Goal: Obtain resource: Obtain resource

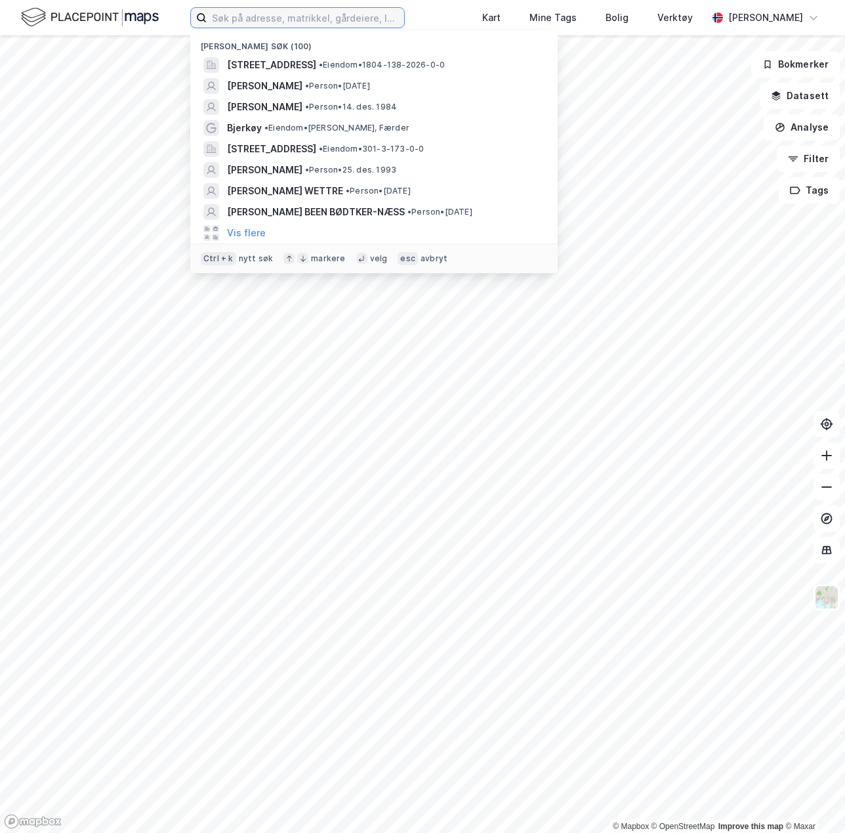
click at [303, 19] on input at bounding box center [306, 18] width 198 height 20
paste input "BGNR. 56/2411"
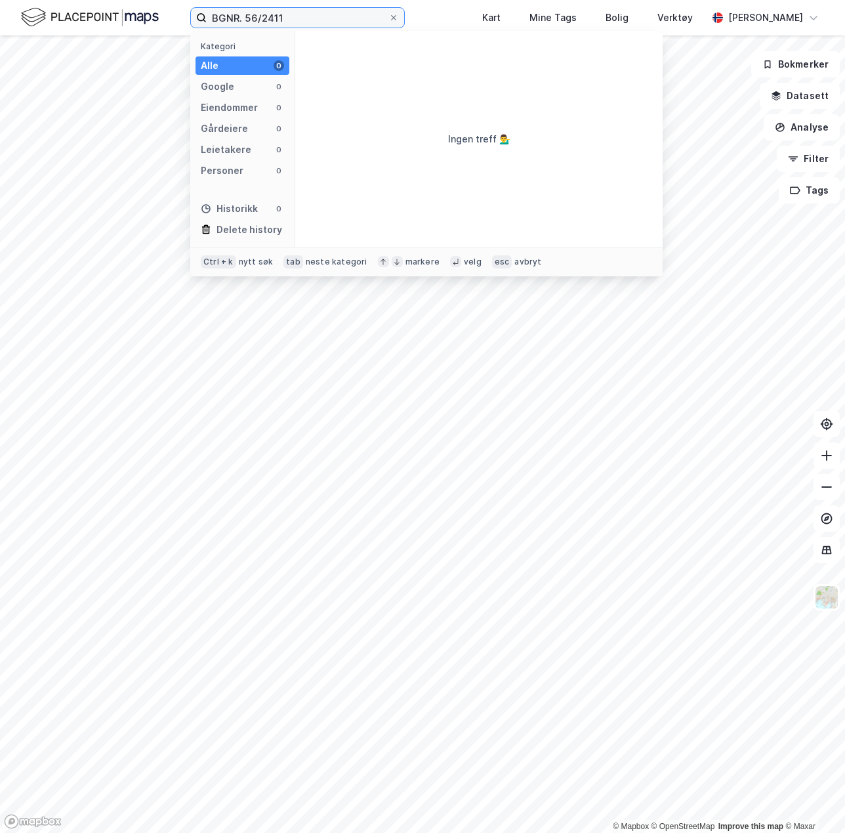
drag, startPoint x: 244, startPoint y: 13, endPoint x: 149, endPoint y: 10, distance: 95.2
click at [149, 10] on div "BGNR. 56/2411 Kategori Alle 0 Google 0 Eiendommer 0 Gårdeiere 0 Leietakere 0 Pe…" at bounding box center [422, 17] width 845 height 35
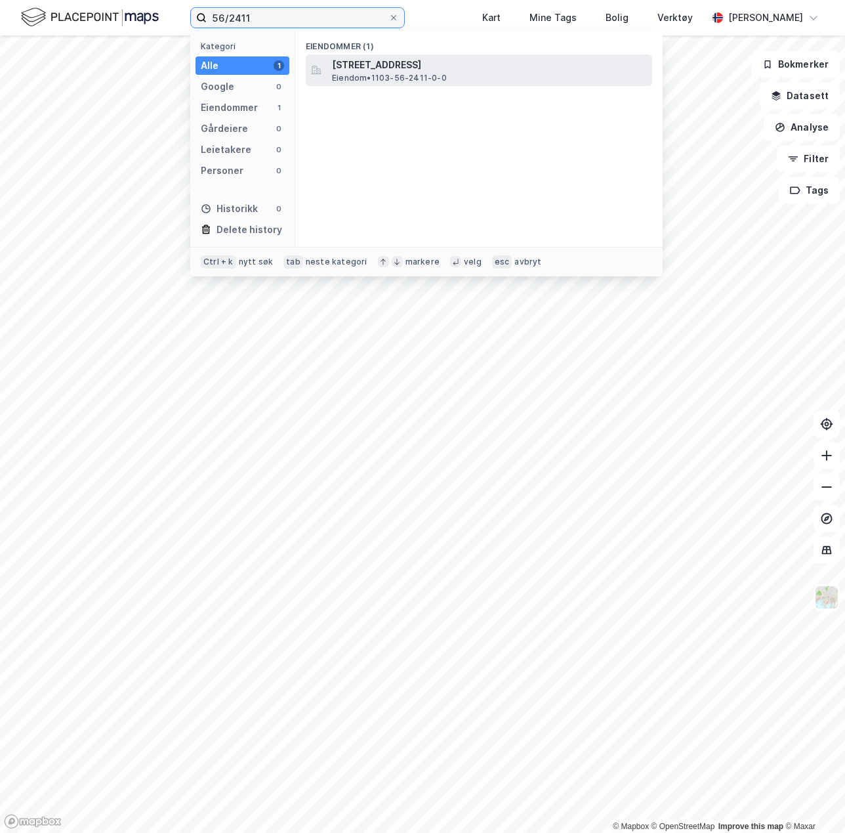
type input "56/2411"
click at [352, 79] on span "Eiendom • 1103-56-2411-0-0" at bounding box center [389, 78] width 115 height 11
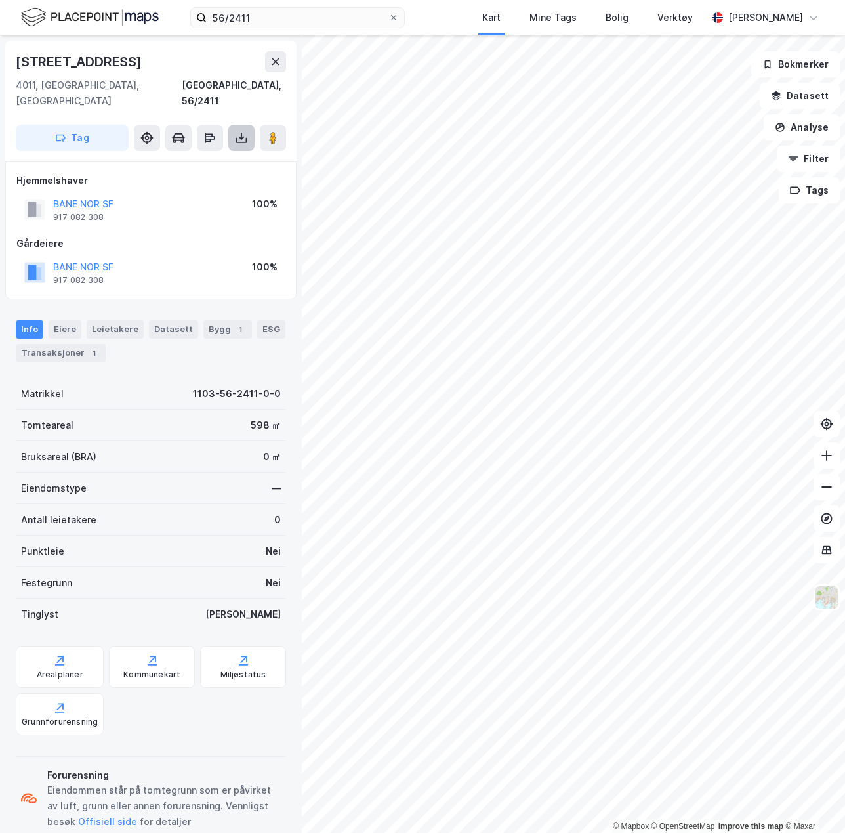
click at [244, 130] on button at bounding box center [241, 138] width 26 height 26
click at [230, 154] on div "Last ned grunnbok" at bounding box center [185, 164] width 140 height 21
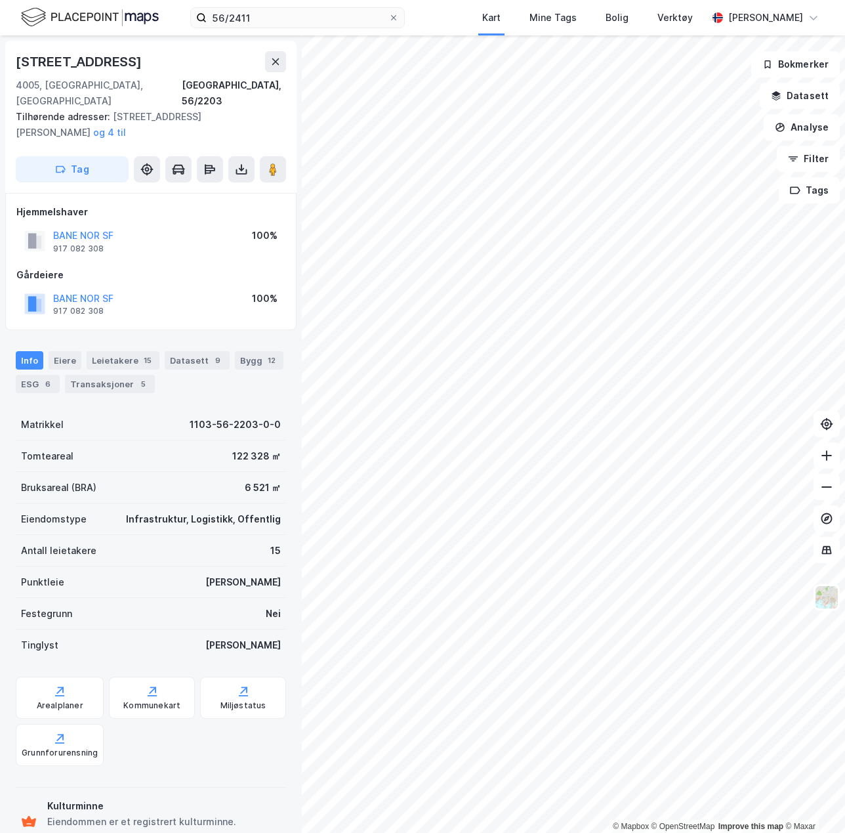
click at [171, 596] on div "© Mapbox © OpenStreetMap Improve this map © Maxar Jernbaneveien 3 4005, Stavang…" at bounding box center [422, 434] width 845 height 798
click at [347, 12] on input "56/2411" at bounding box center [298, 18] width 182 height 20
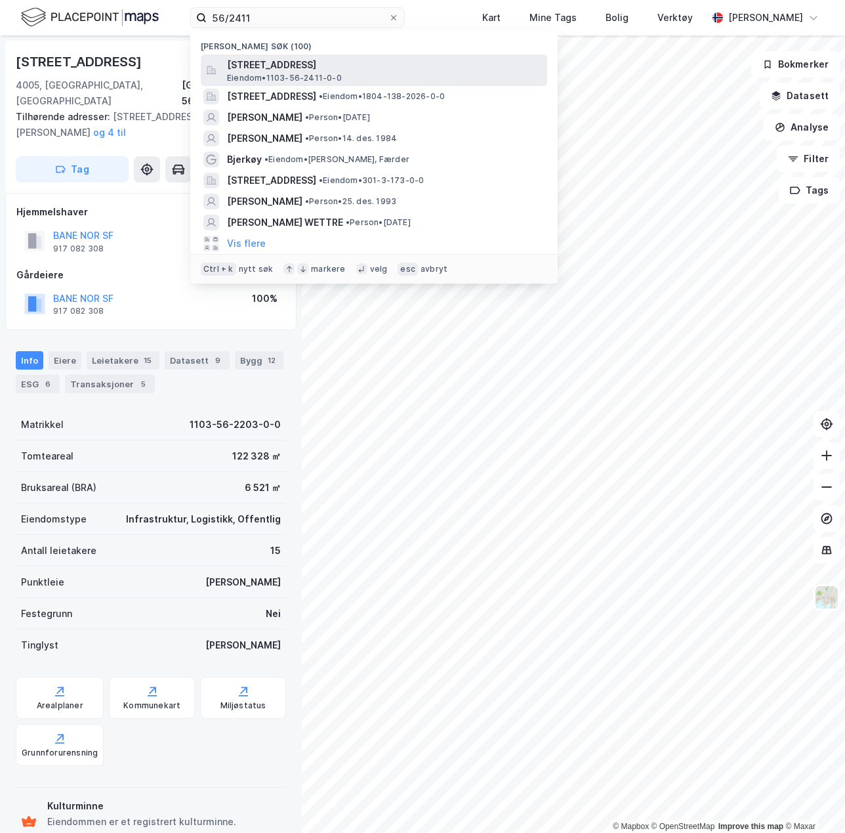
click at [292, 72] on span "[STREET_ADDRESS]" at bounding box center [384, 65] width 315 height 16
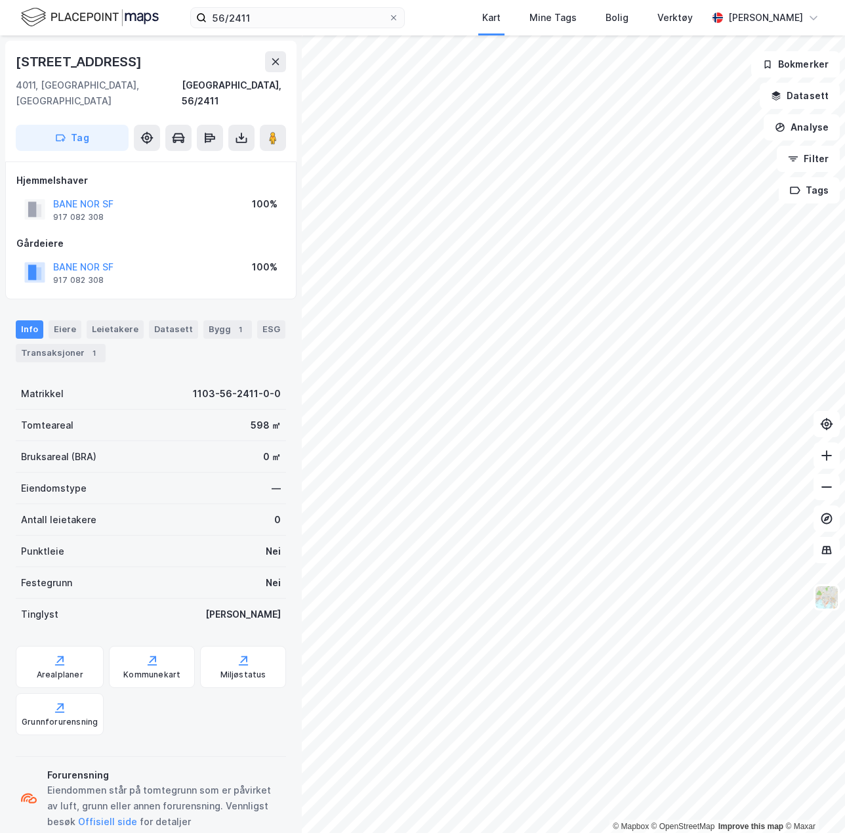
click at [257, 7] on div "56/2411 Kart Mine Tags Bolig Verktøy Johanne Webster Bryhn" at bounding box center [422, 17] width 845 height 35
click at [222, 12] on input "56/2411" at bounding box center [298, 18] width 182 height 20
click at [142, 83] on div "4011, Stavanger, Rogaland Stavanger, 56/2411" at bounding box center [151, 93] width 270 height 32
drag, startPoint x: 118, startPoint y: 203, endPoint x: 54, endPoint y: 204, distance: 64.3
click at [54, 204] on div "BANE NOR SF 917 082 308 100%" at bounding box center [150, 210] width 269 height 32
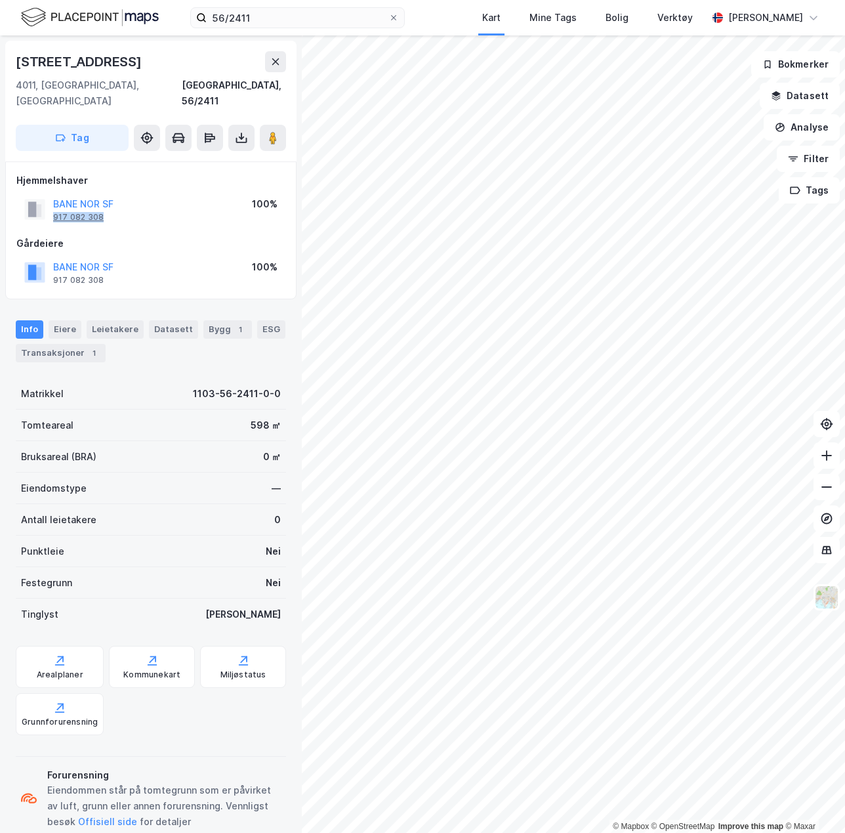
copy div "917 082 308"
click at [831, 526] on button at bounding box center [827, 518] width 26 height 26
click at [831, 520] on icon at bounding box center [827, 518] width 13 height 13
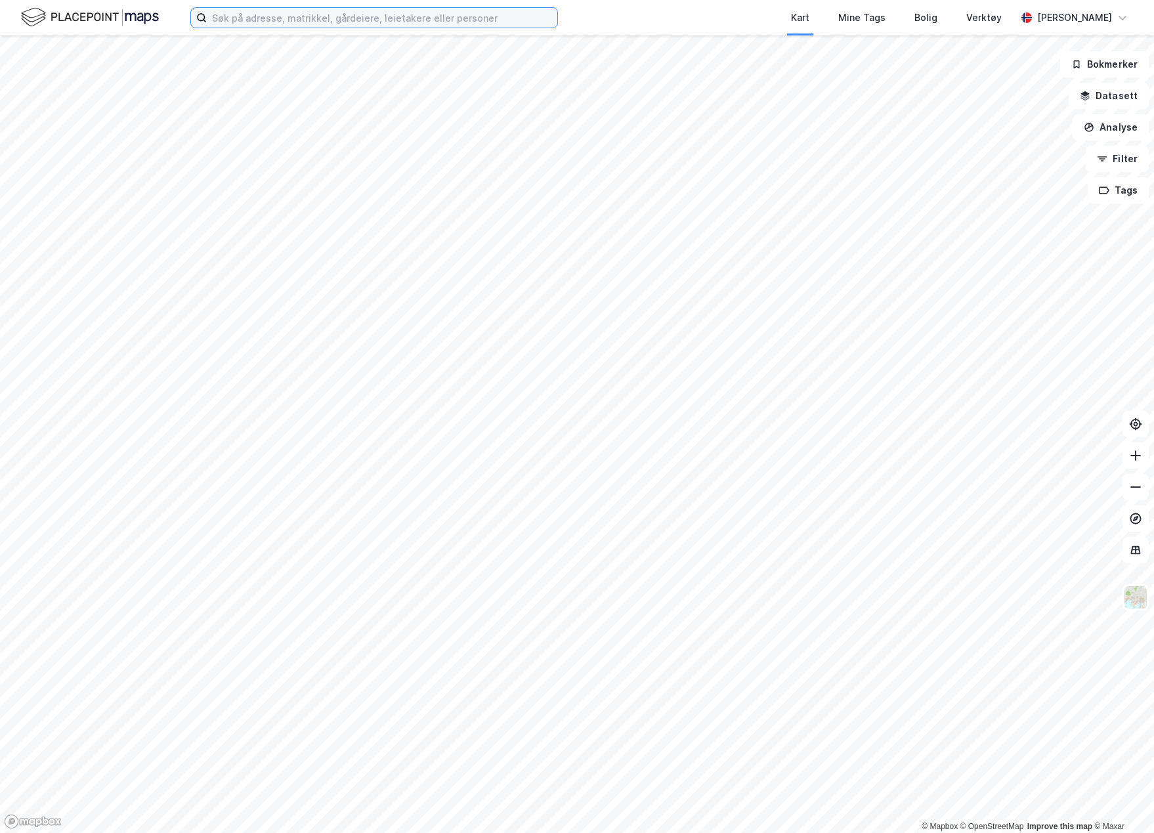
click at [398, 16] on input at bounding box center [382, 18] width 351 height 20
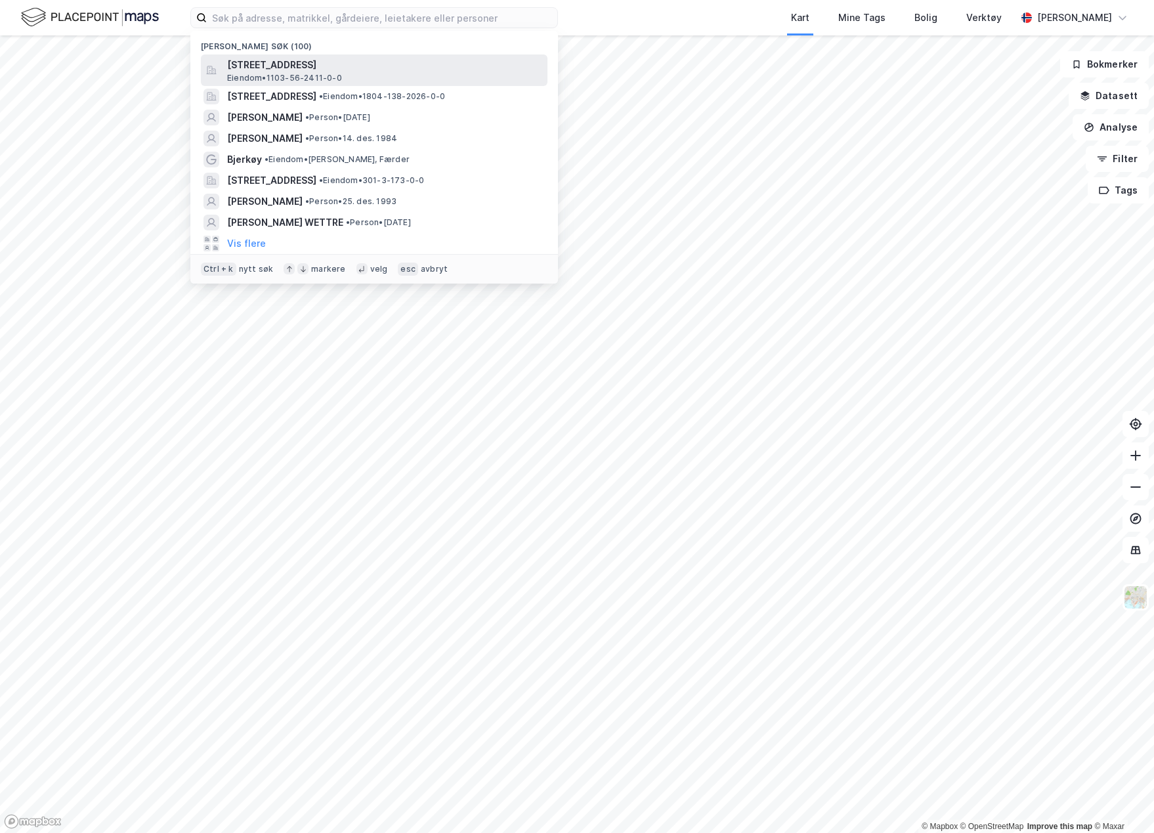
click at [317, 70] on span "[STREET_ADDRESS]" at bounding box center [384, 65] width 315 height 16
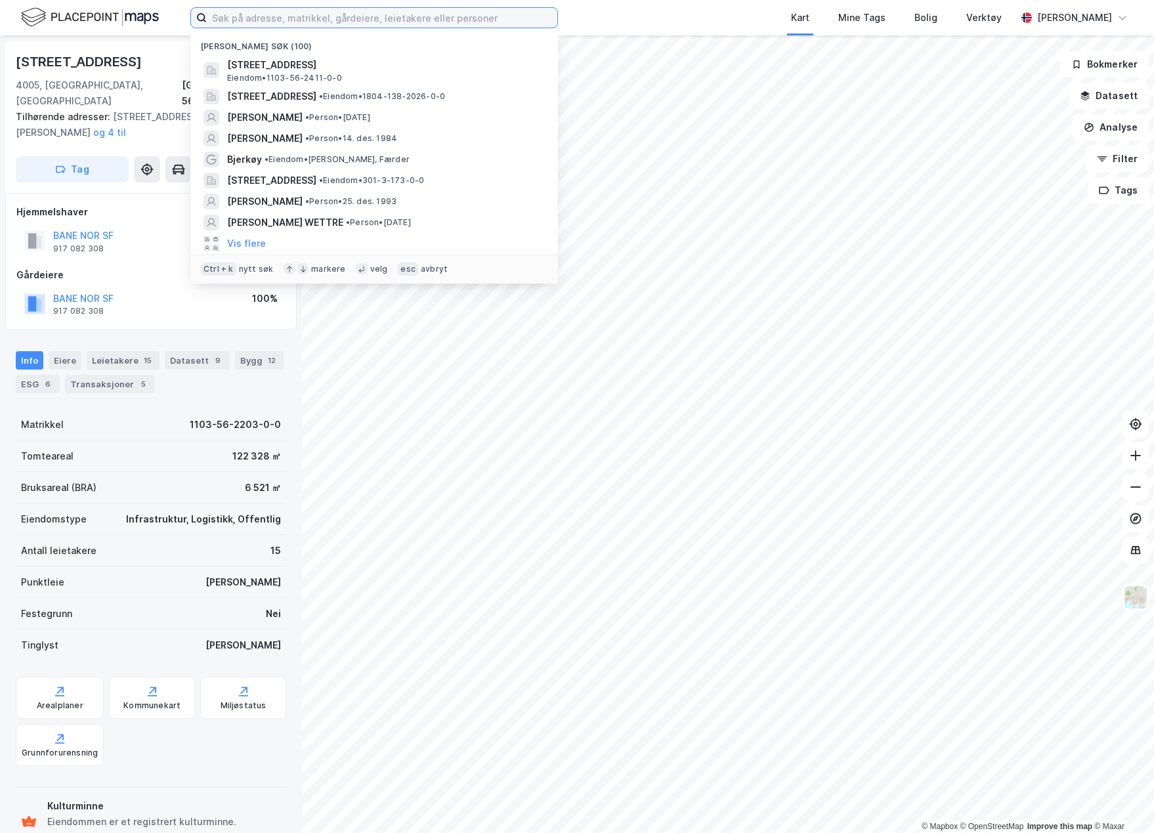
click at [375, 11] on input at bounding box center [382, 18] width 351 height 20
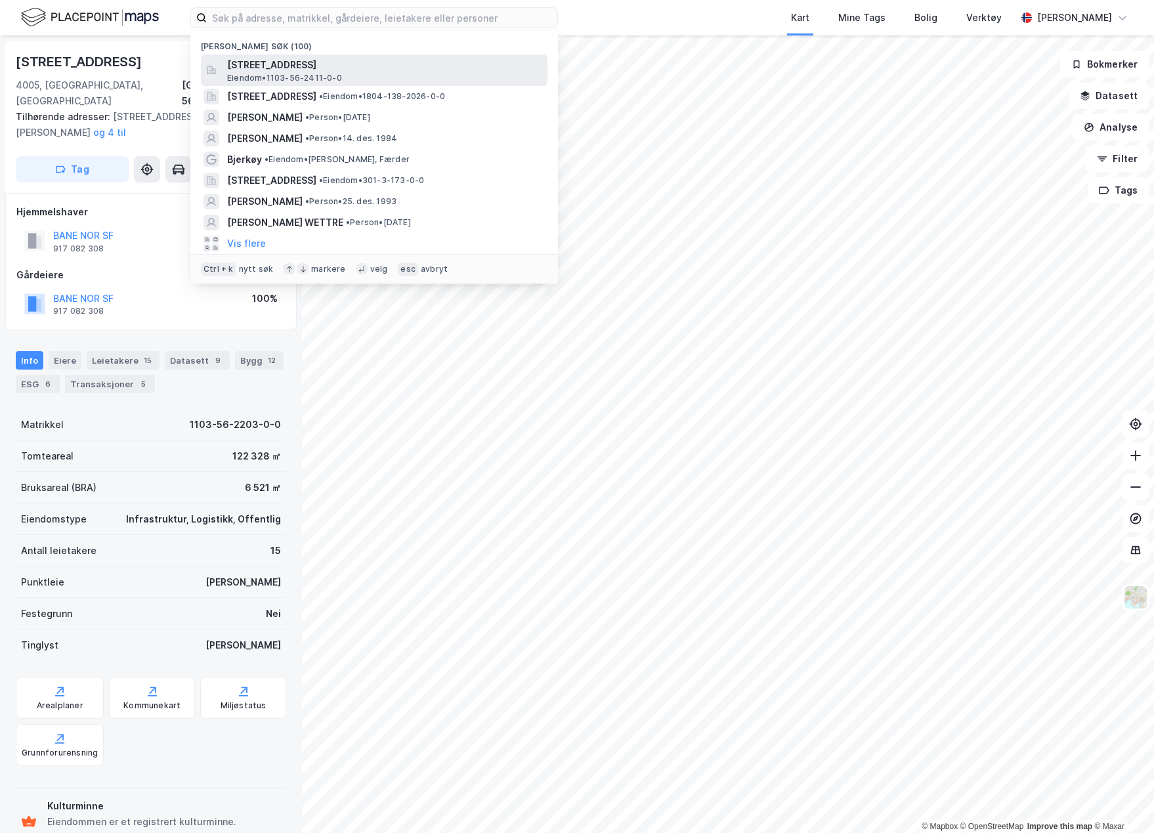
click at [355, 64] on span "[STREET_ADDRESS]" at bounding box center [384, 65] width 315 height 16
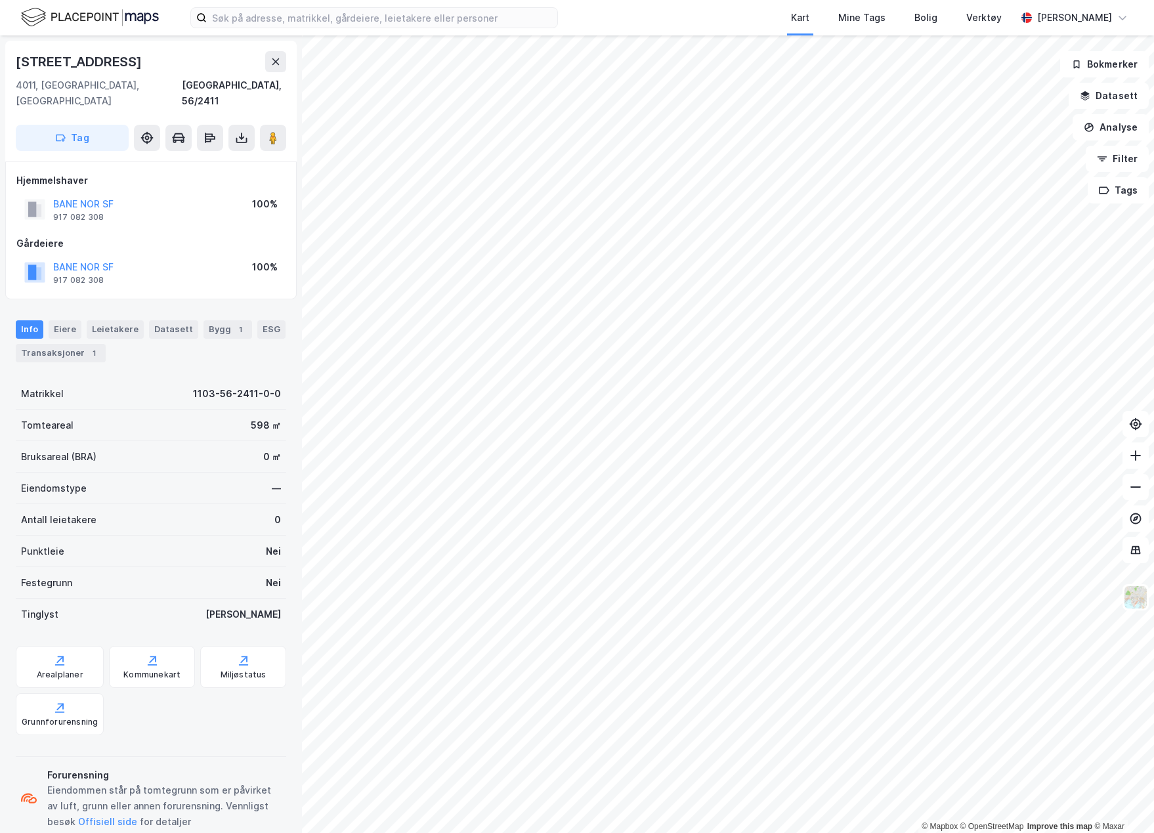
click at [745, 7] on div "Kart Mine Tags Bolig Verktøy [PERSON_NAME] © Mapbox © OpenStreetMap Improve thi…" at bounding box center [577, 416] width 1154 height 833
click at [236, 131] on icon at bounding box center [241, 137] width 13 height 13
click at [223, 154] on div "Last ned grunnbok" at bounding box center [185, 164] width 140 height 21
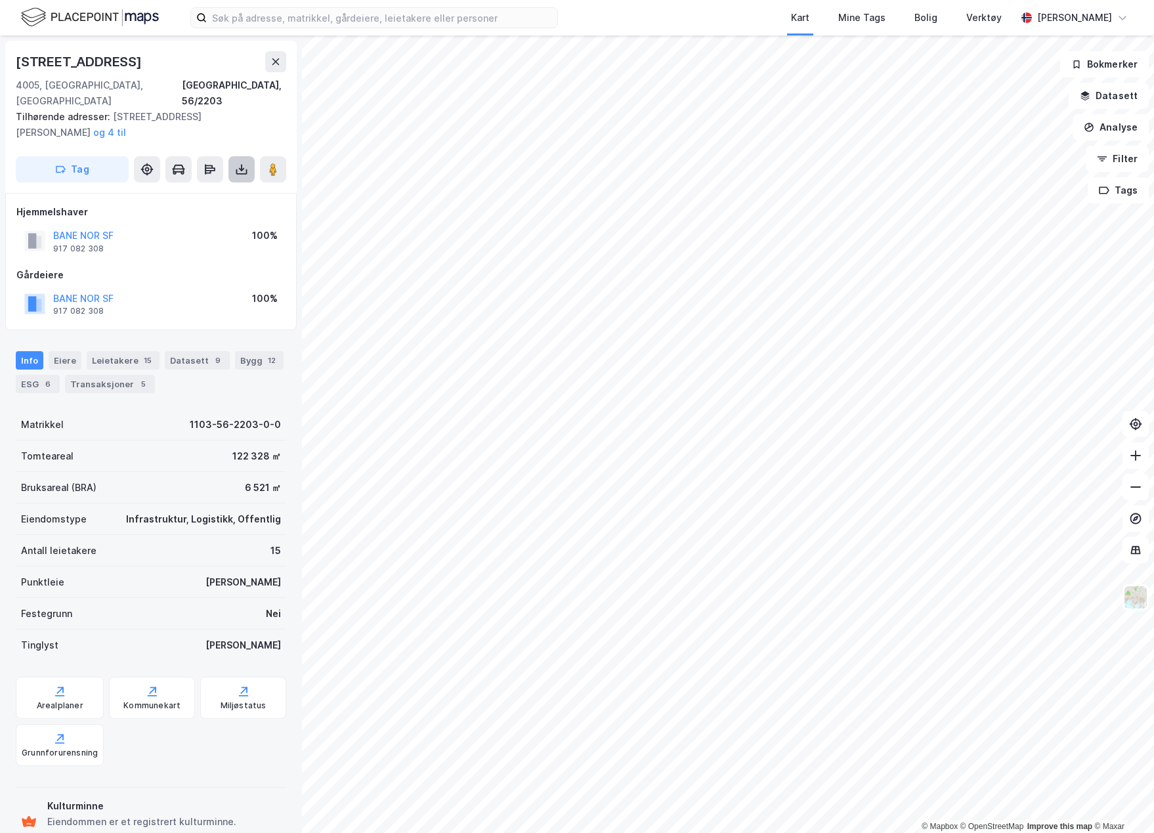
click at [233, 156] on button at bounding box center [241, 169] width 26 height 26
click at [224, 185] on div "Last ned grunnbok" at bounding box center [185, 195] width 140 height 21
